Goal: Task Accomplishment & Management: Manage account settings

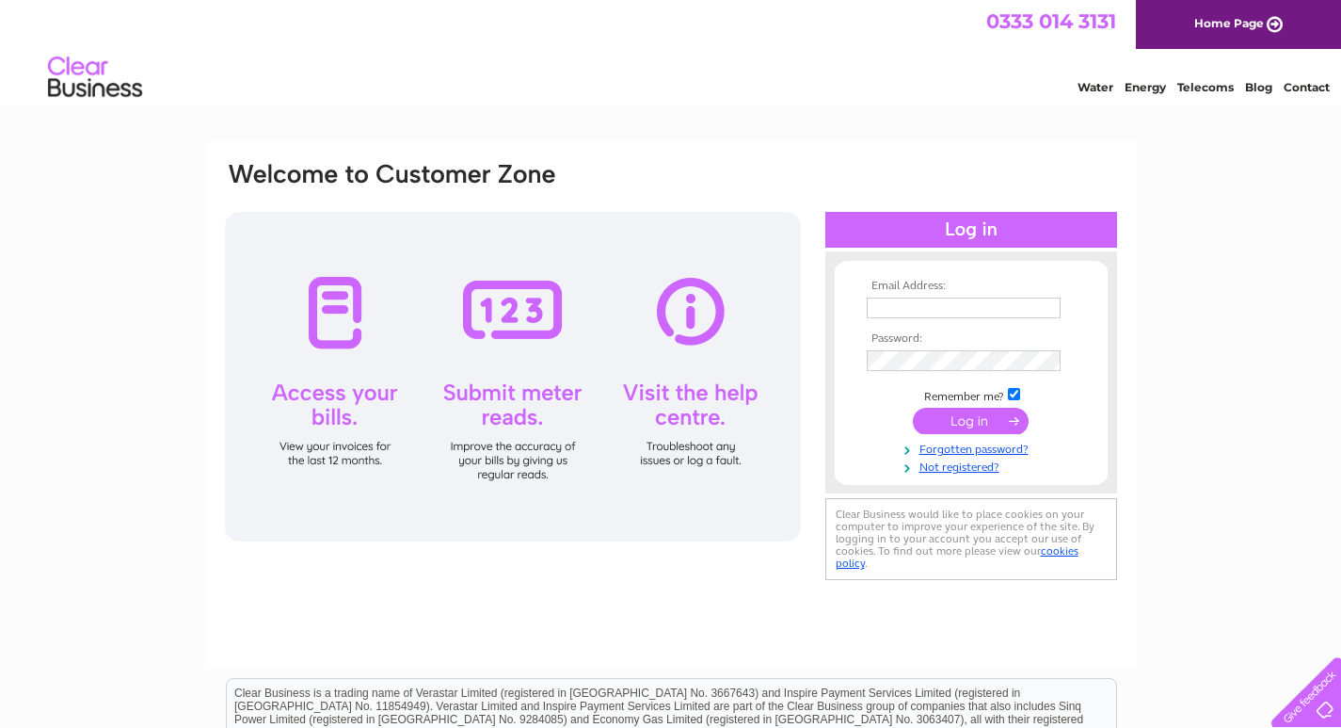
click at [999, 306] on input "text" at bounding box center [964, 307] width 194 height 21
type input "[EMAIL_ADDRESS][DOMAIN_NAME]"
click at [913, 409] on input "submit" at bounding box center [971, 422] width 116 height 26
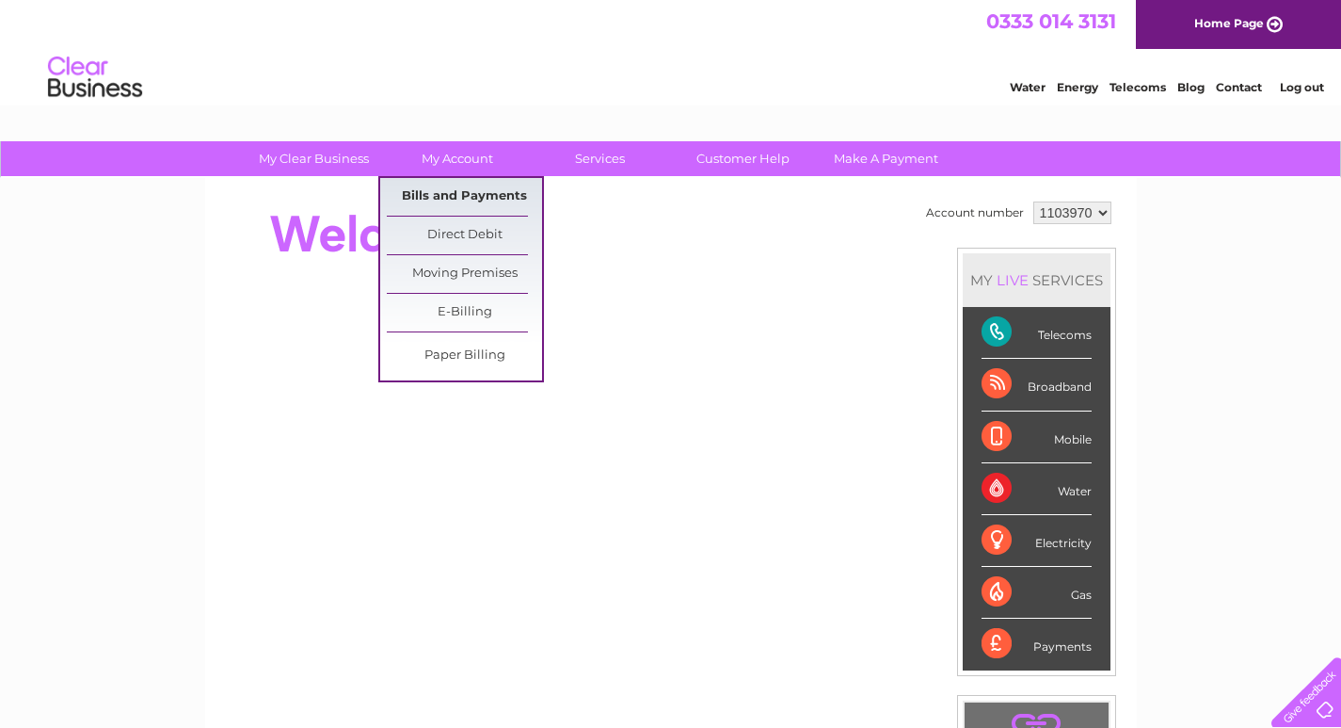
click at [435, 188] on link "Bills and Payments" at bounding box center [464, 197] width 155 height 38
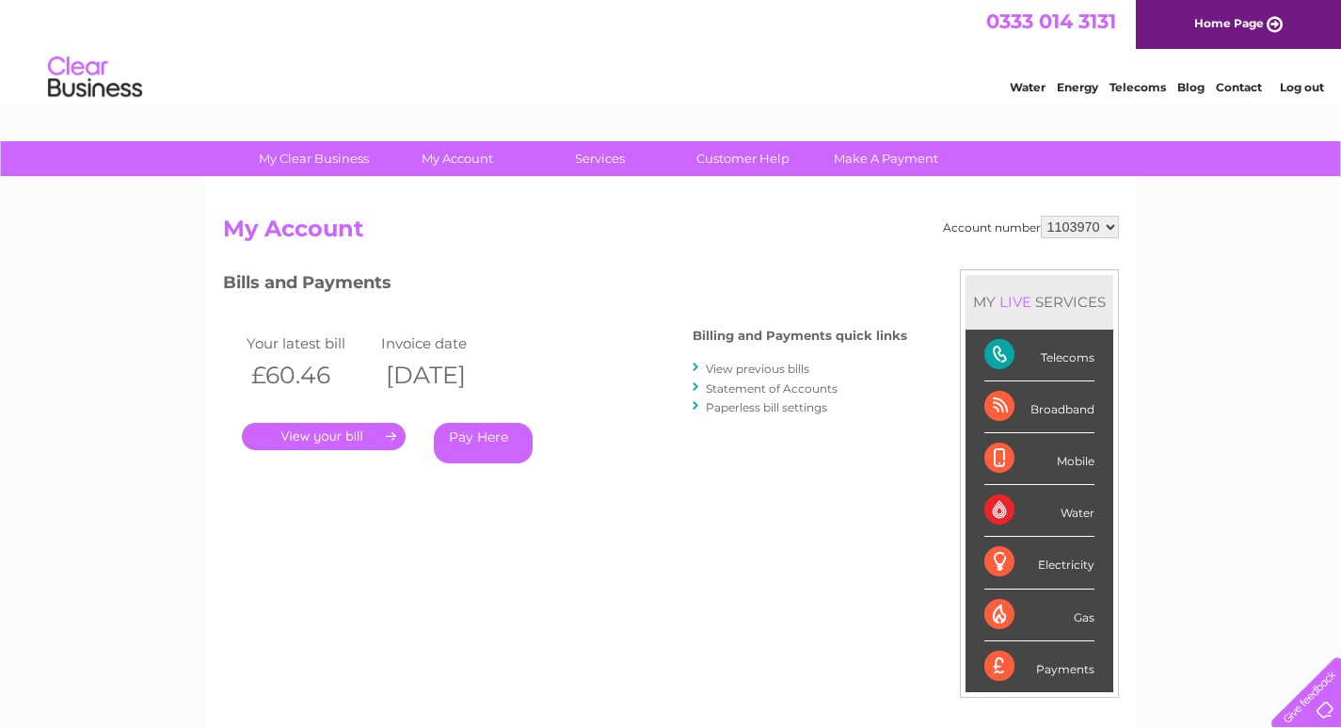
click at [331, 439] on link "." at bounding box center [324, 436] width 164 height 27
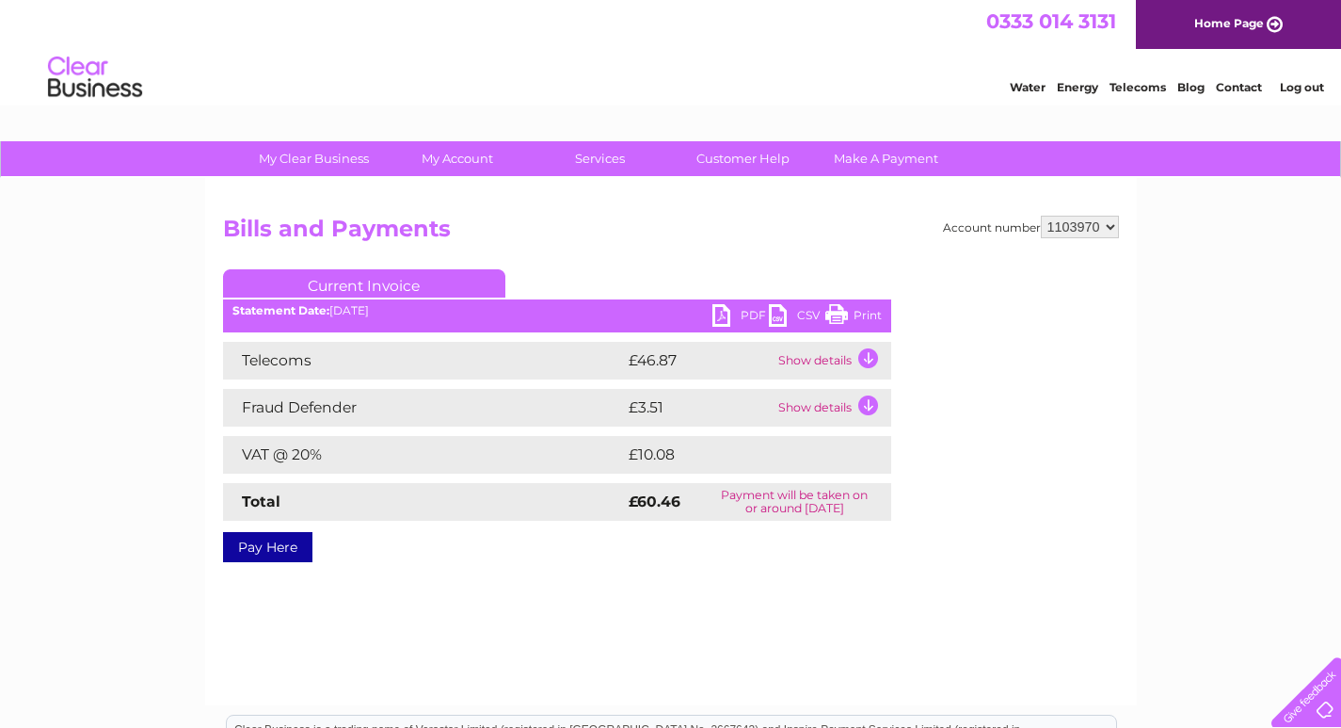
click at [740, 316] on link "PDF" at bounding box center [741, 317] width 56 height 27
